Goal: Transaction & Acquisition: Obtain resource

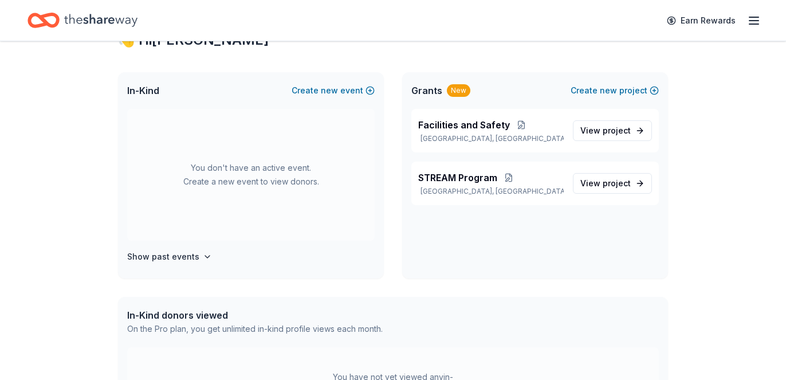
scroll to position [48, 0]
click at [603, 135] on span "project" at bounding box center [617, 130] width 28 height 10
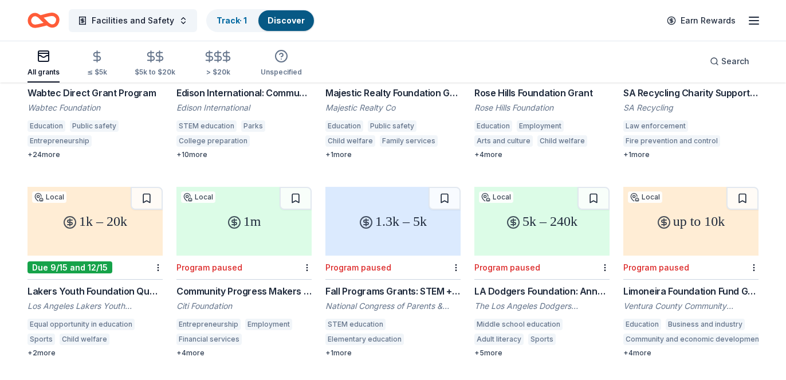
scroll to position [618, 0]
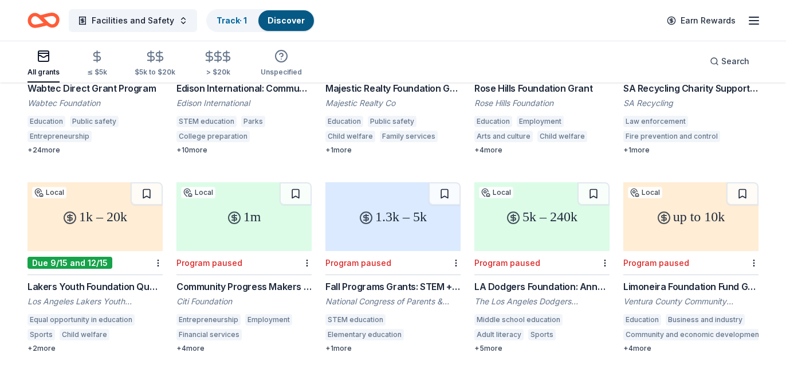
click at [556, 280] on div "LA Dodgers Foundation: Annual Grant Program" at bounding box center [541, 287] width 135 height 14
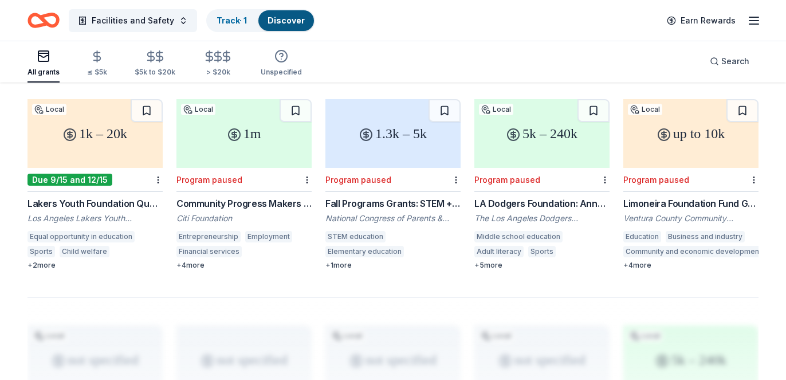
scroll to position [682, 0]
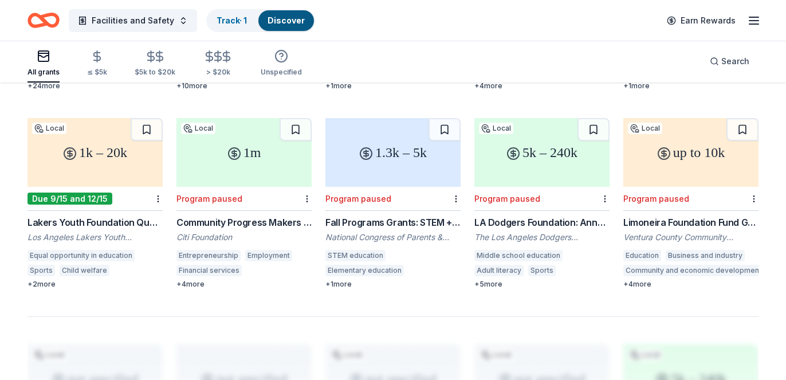
click at [337, 215] on div "Fall Programs Grants: STEM + Families Science Festival" at bounding box center [392, 222] width 135 height 14
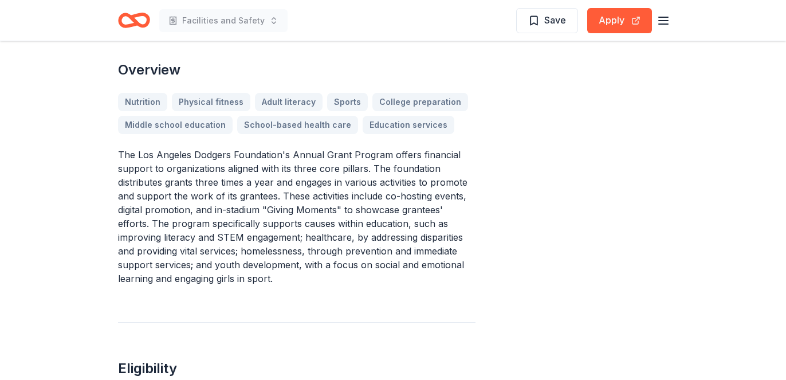
scroll to position [362, 0]
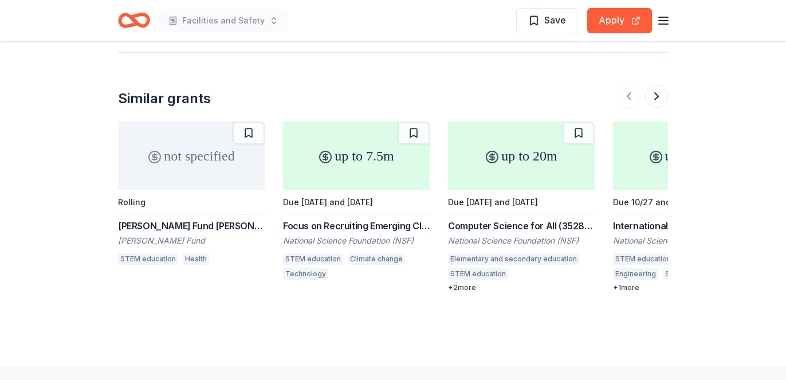
scroll to position [1042, 0]
click at [168, 218] on div "[PERSON_NAME] Fund [PERSON_NAME]" at bounding box center [191, 225] width 147 height 14
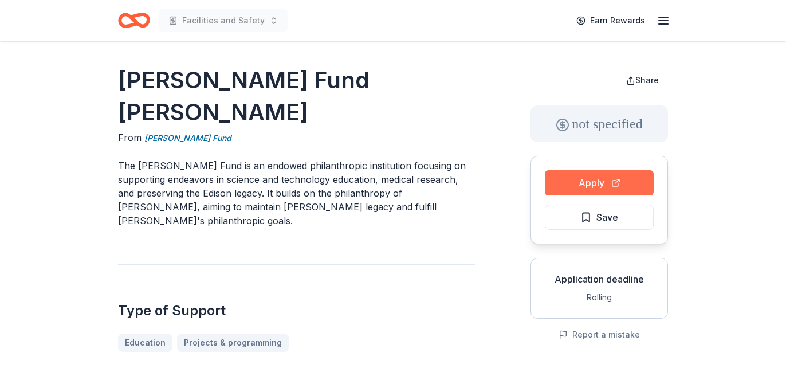
click at [572, 178] on button "Apply" at bounding box center [599, 182] width 109 height 25
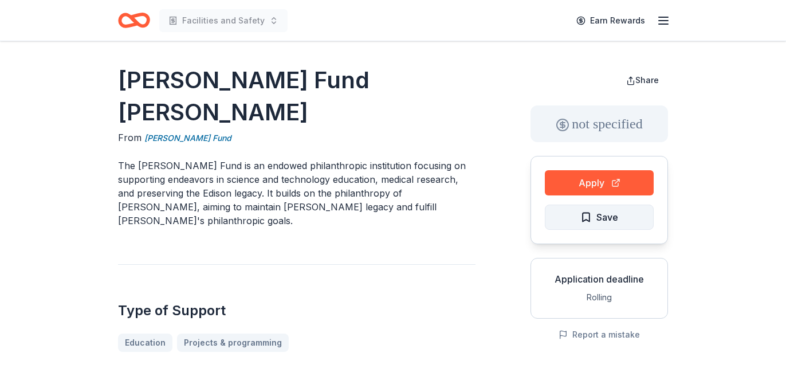
click at [618, 216] on span "Save" at bounding box center [607, 217] width 22 height 15
